Goal: Information Seeking & Learning: Learn about a topic

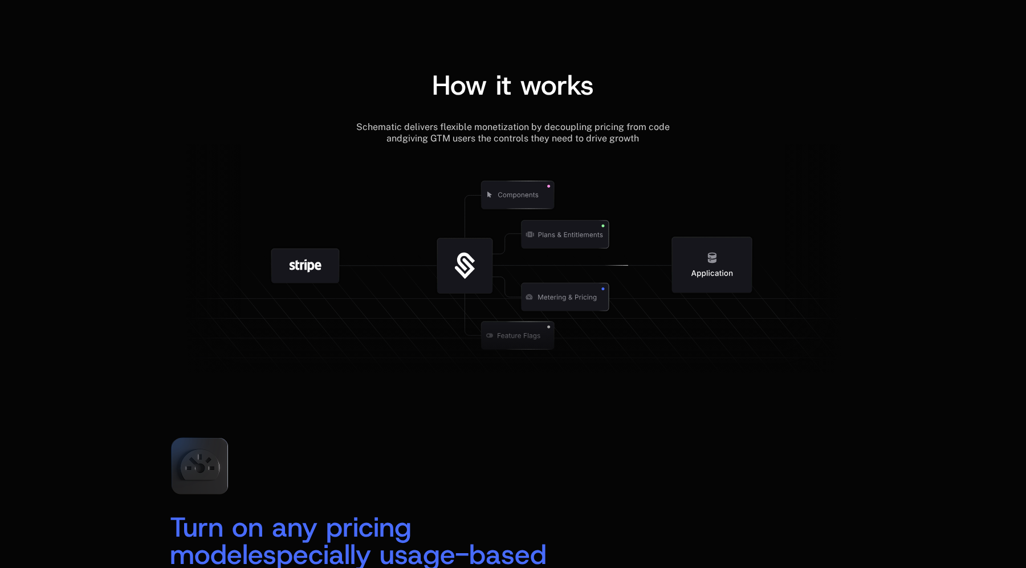
scroll to position [1253, 0]
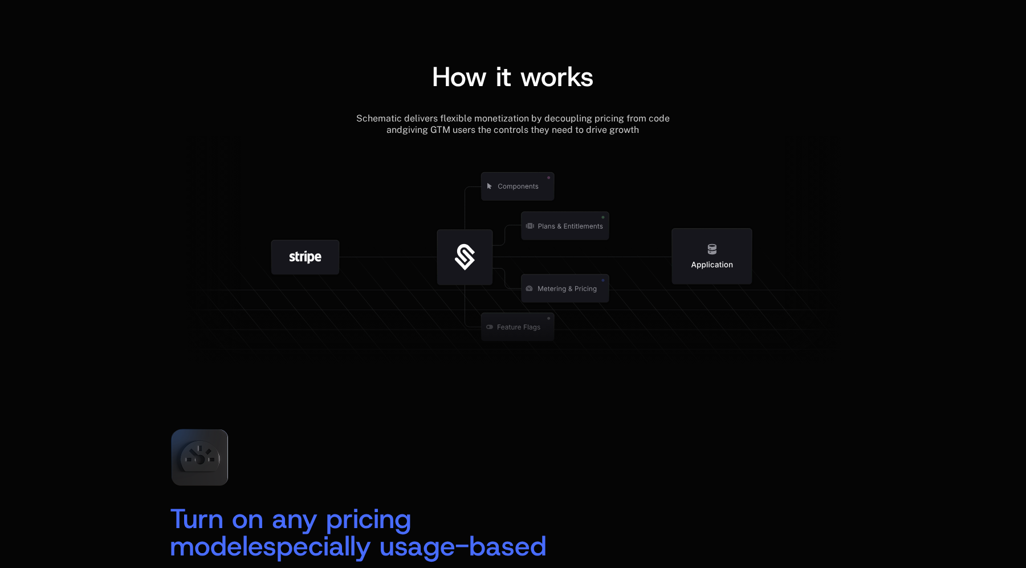
click at [258, 147] on icon at bounding box center [513, 255] width 686 height 238
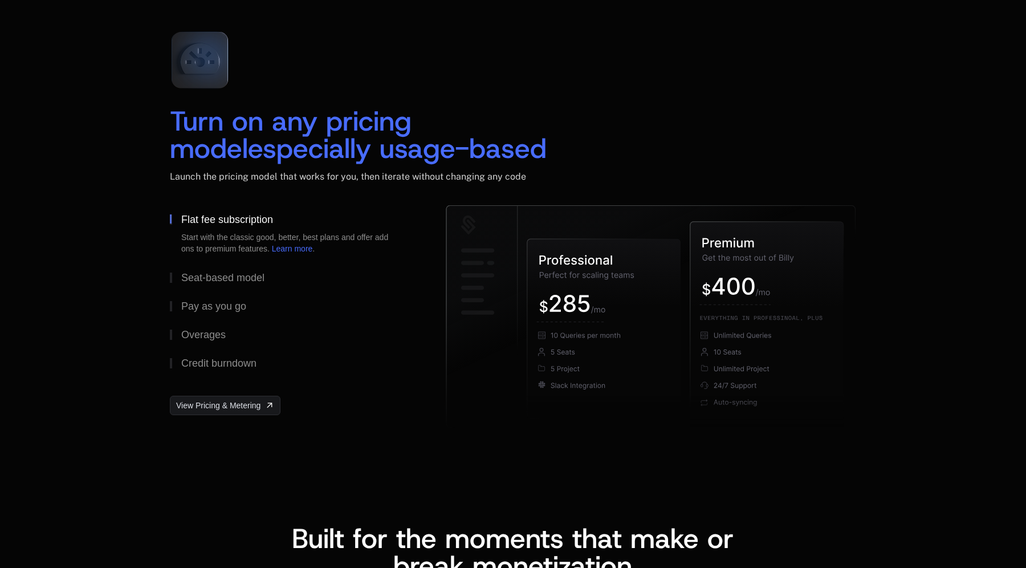
scroll to position [1652, 0]
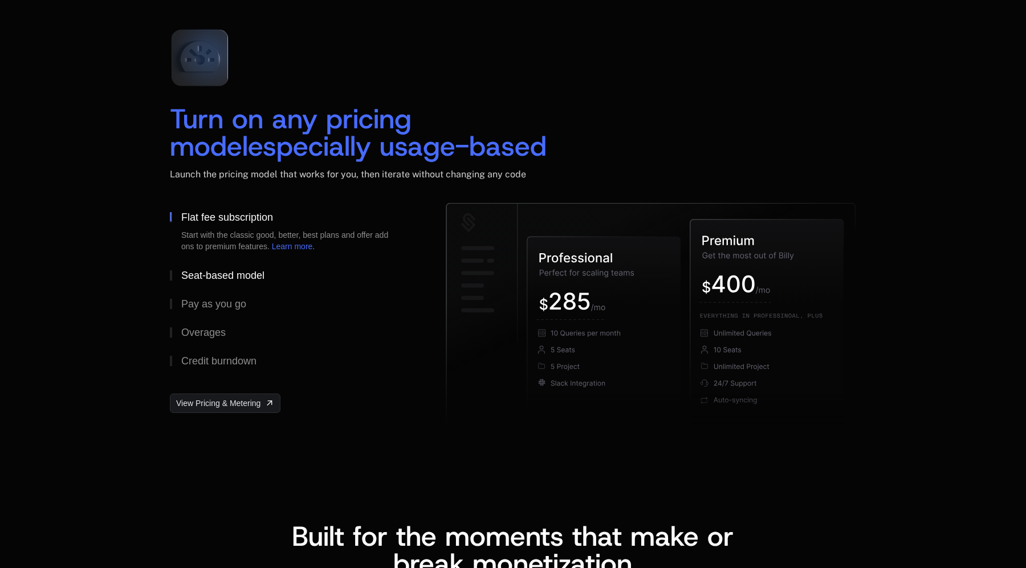
click at [237, 275] on div "Seat-based model" at bounding box center [222, 275] width 83 height 10
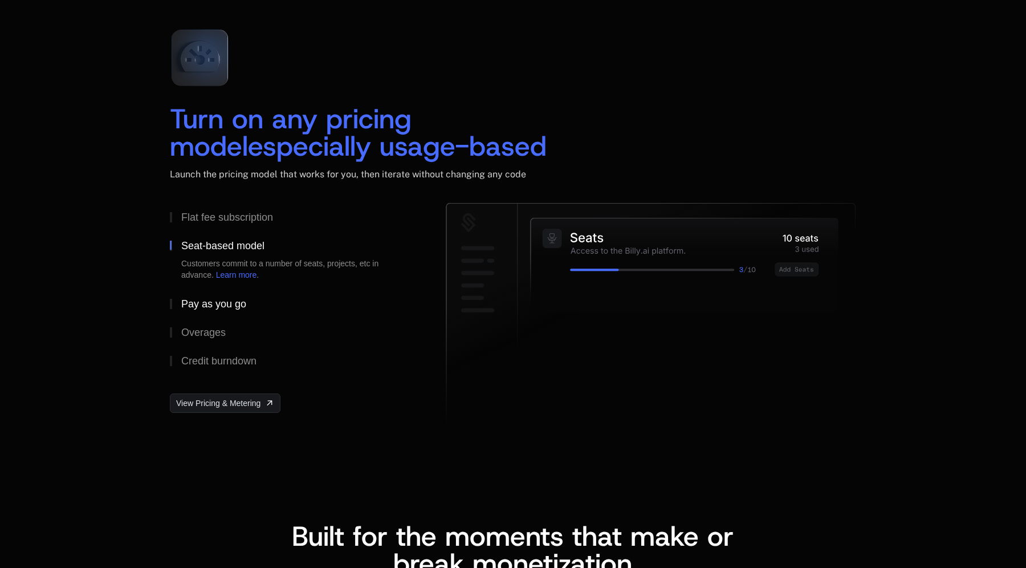
click at [213, 300] on div "Pay as you go" at bounding box center [213, 304] width 65 height 10
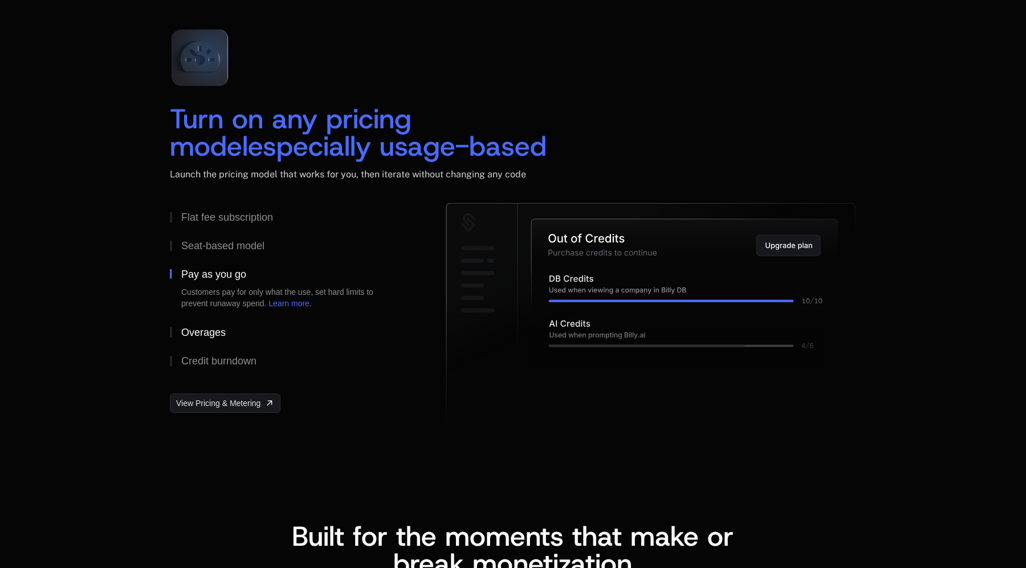
click at [203, 333] on div "Overages" at bounding box center [203, 332] width 44 height 10
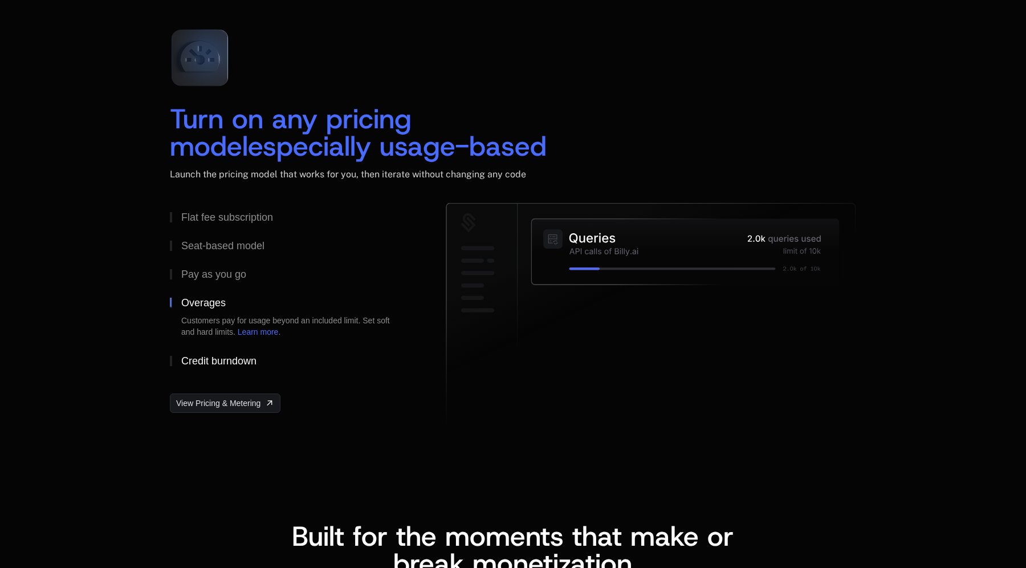
click at [208, 357] on div "Credit burndown" at bounding box center [218, 361] width 75 height 10
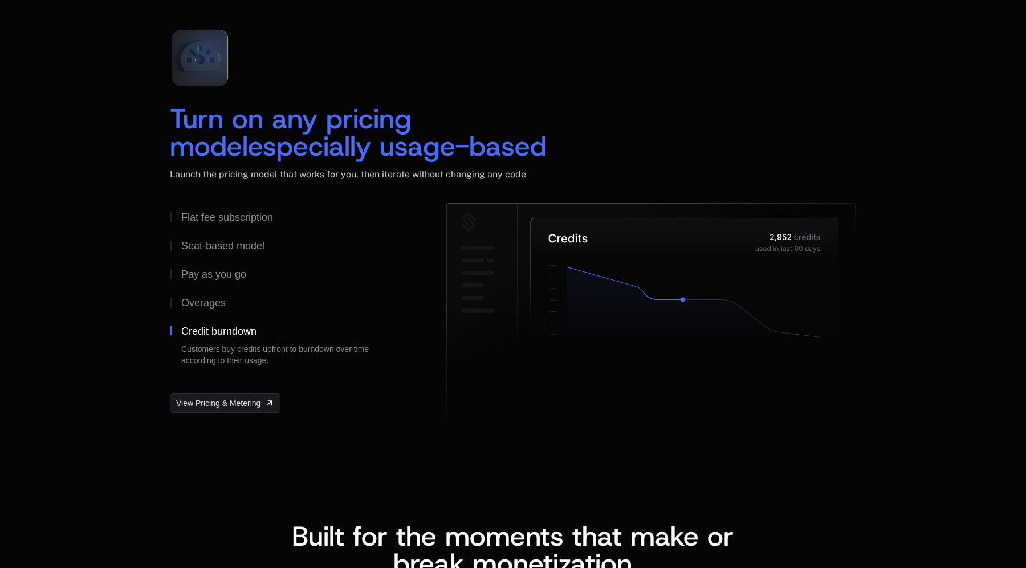
drag, startPoint x: 552, startPoint y: 238, endPoint x: 779, endPoint y: 262, distance: 228.7
click at [780, 262] on icon at bounding box center [685, 276] width 308 height 117
click at [779, 262] on icon at bounding box center [685, 276] width 308 height 117
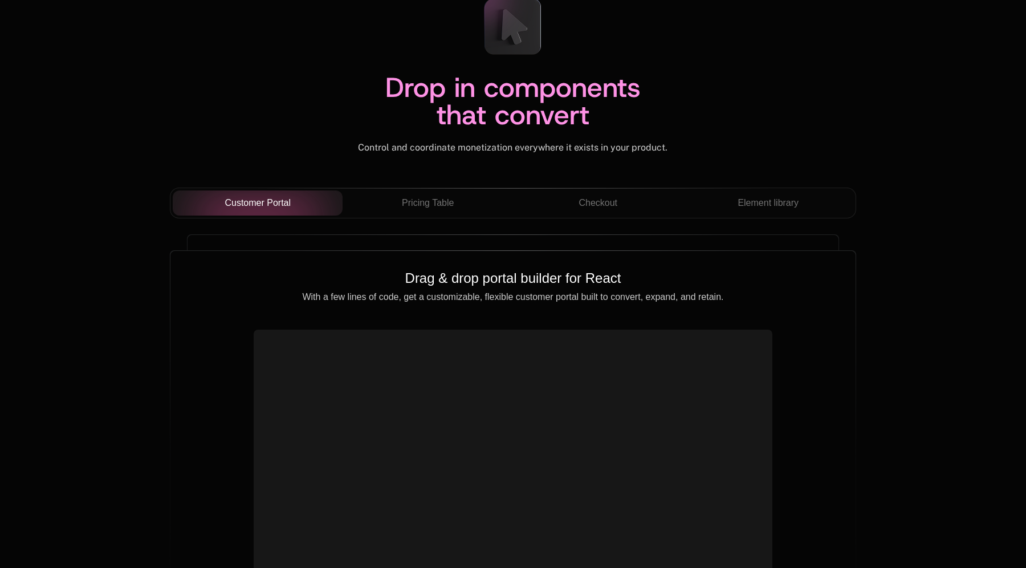
scroll to position [3943, 0]
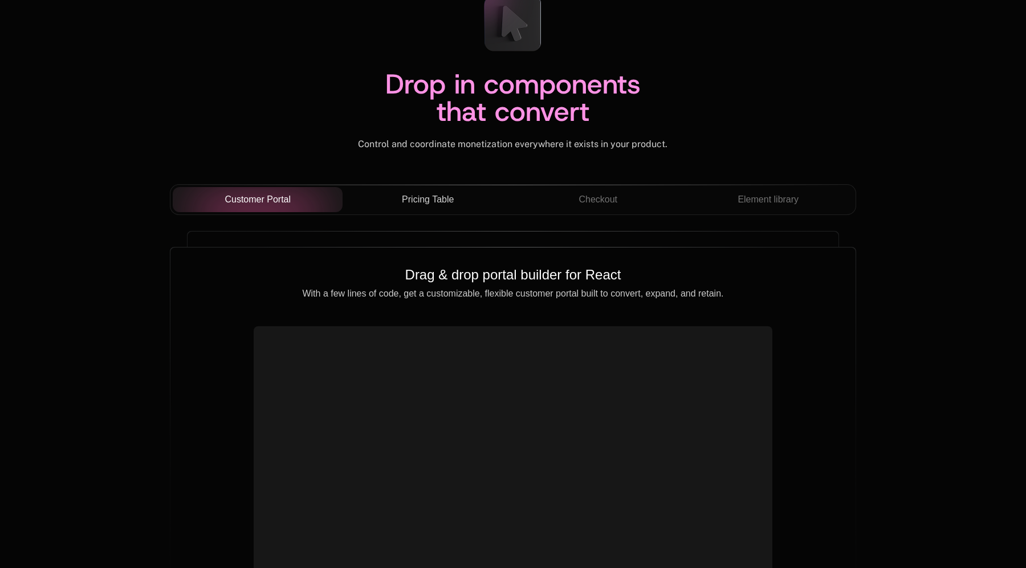
click at [409, 201] on span "Pricing Table" at bounding box center [428, 200] width 52 height 14
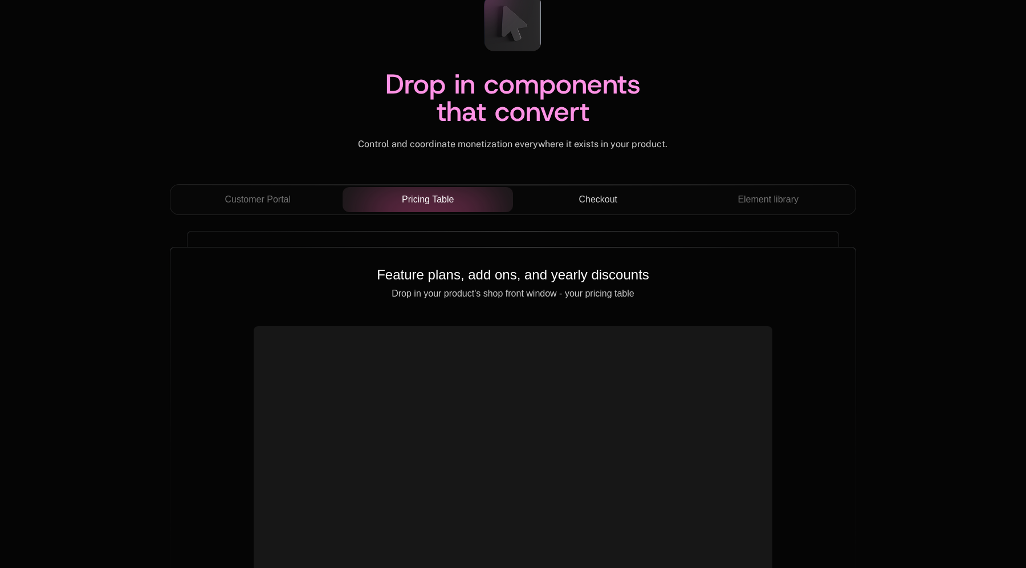
click at [614, 196] on span "Checkout" at bounding box center [598, 200] width 39 height 14
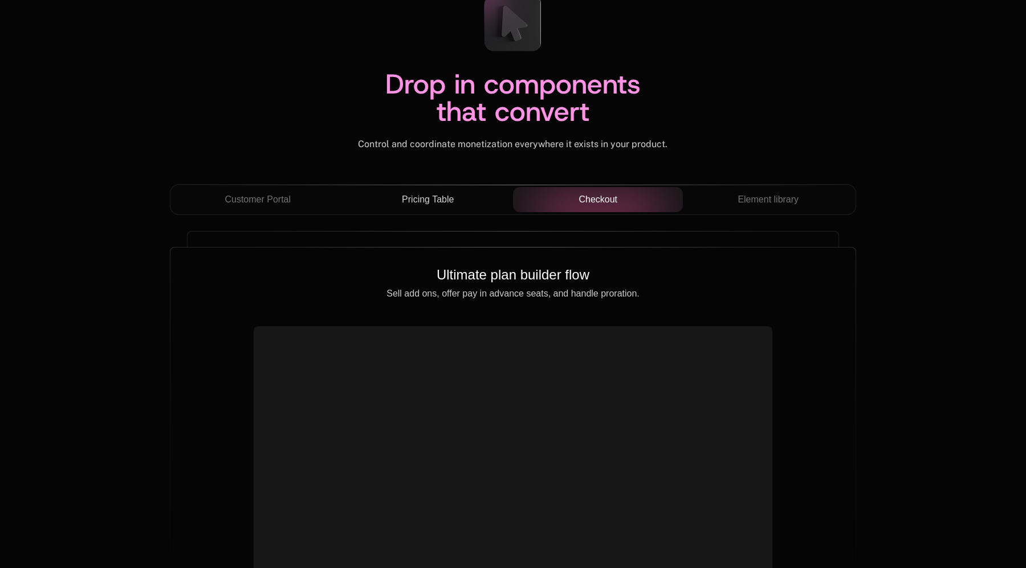
click at [441, 197] on span "Pricing Table" at bounding box center [428, 200] width 52 height 14
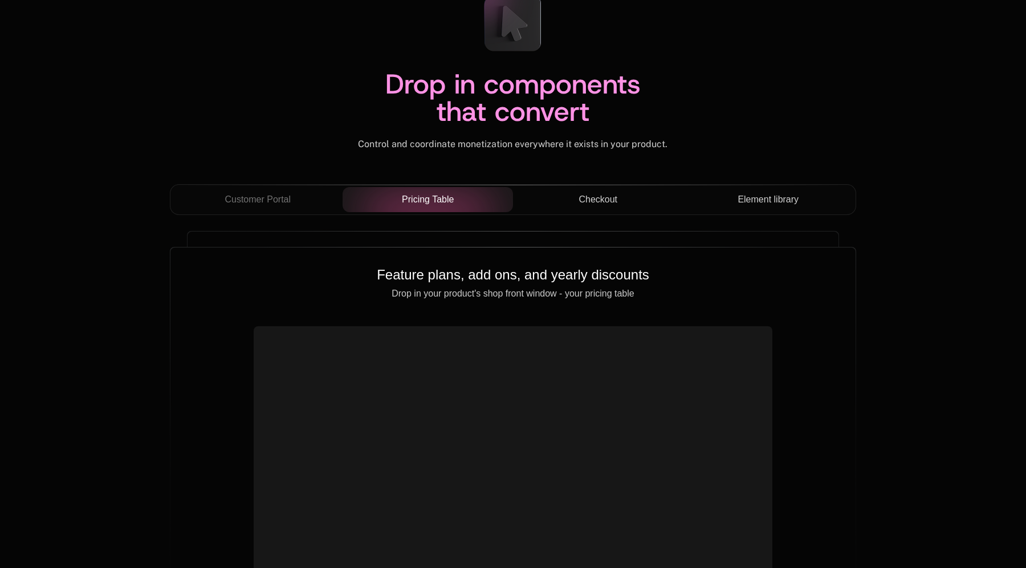
click at [800, 197] on div "Element library" at bounding box center [768, 200] width 152 height 14
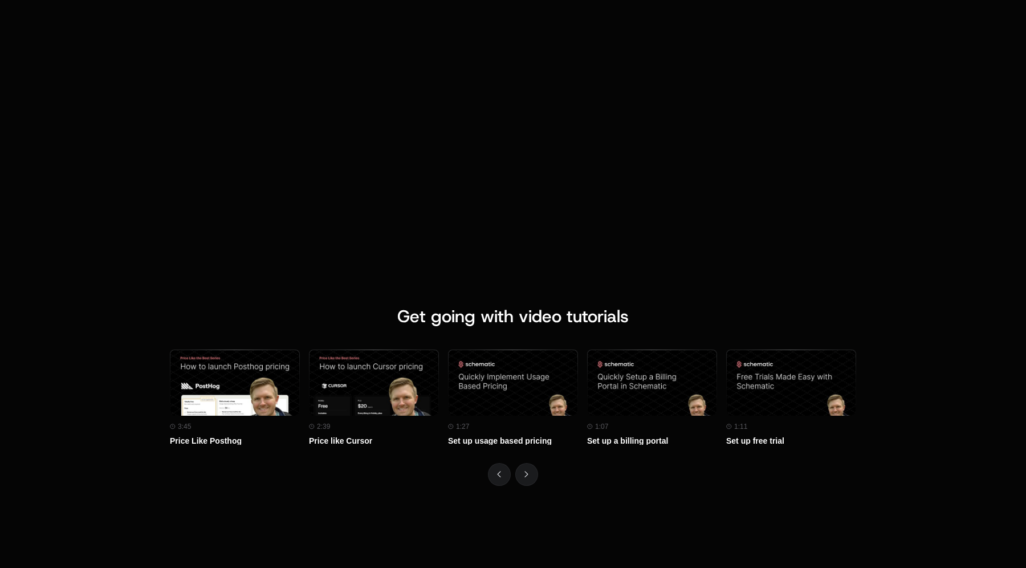
scroll to position [4838, 0]
